Goal: Information Seeking & Learning: Find specific fact

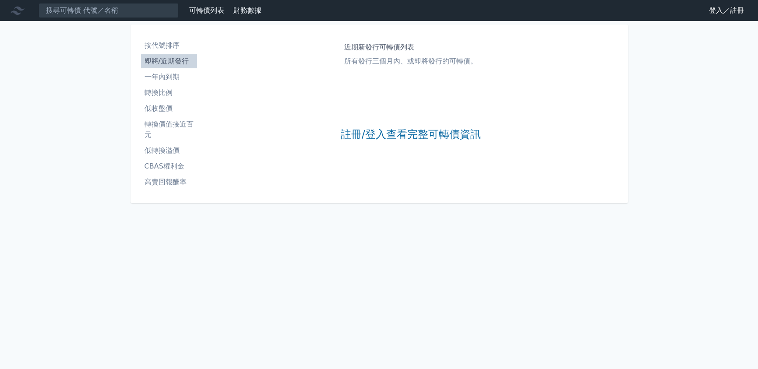
click at [157, 33] on div "按代號排序 即將/近期發行 一年內到期 轉換比例 低收盤價 轉換價值接近百元 低轉換溢價 CBAS權利金 高賣回報酬率 近期新發行可轉債列表 所有發行三個月內…" at bounding box center [378, 114] width 483 height 165
click at [364, 137] on link "註冊/登入查看完整可轉債資訊" at bounding box center [410, 135] width 140 height 14
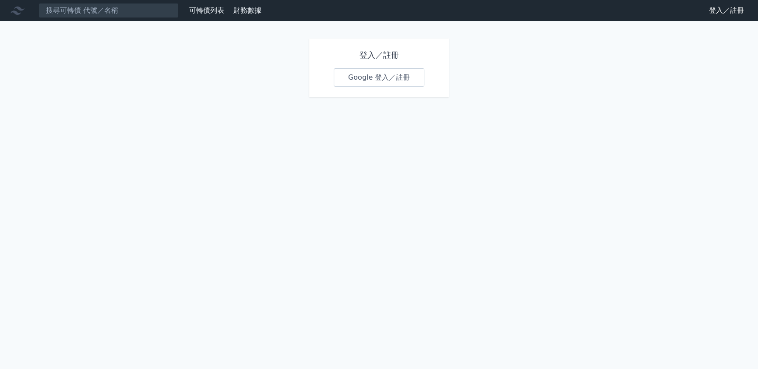
click at [359, 81] on link "Google 登入／註冊" at bounding box center [379, 77] width 91 height 18
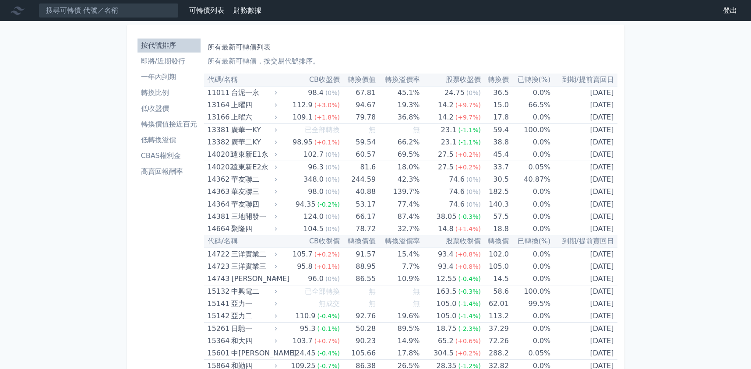
click at [134, 13] on input at bounding box center [109, 10] width 140 height 15
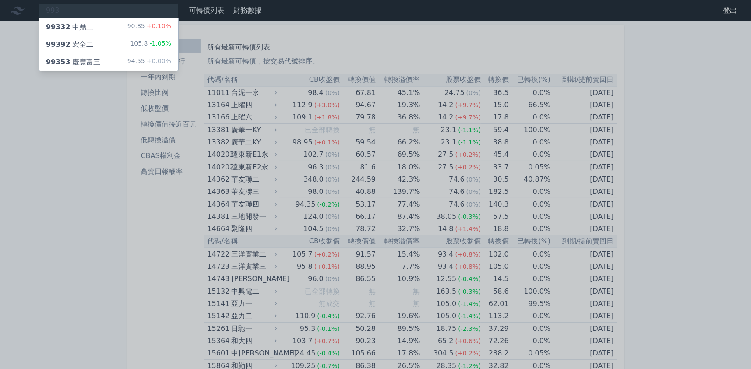
type input "993"
click at [87, 46] on div "99392 宏全二" at bounding box center [69, 44] width 47 height 11
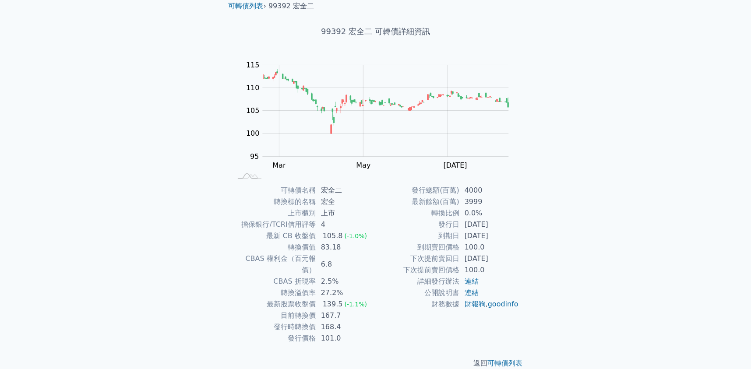
scroll to position [36, 0]
